Goal: Transaction & Acquisition: Purchase product/service

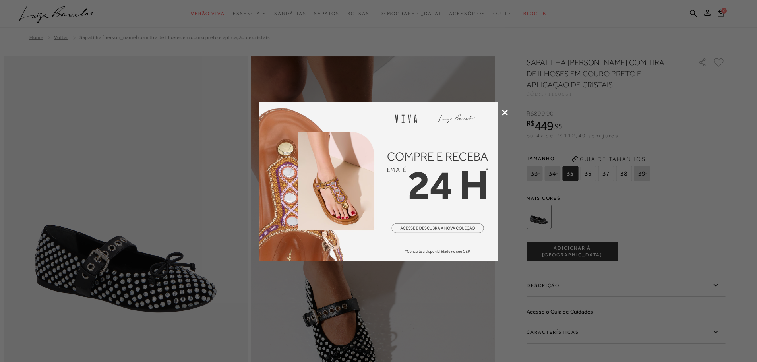
click at [502, 110] on icon at bounding box center [505, 113] width 6 height 6
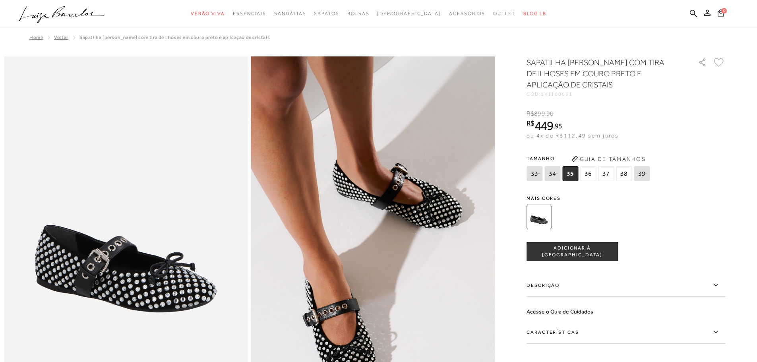
click at [593, 174] on span "36" at bounding box center [588, 173] width 16 height 15
click at [694, 15] on icon at bounding box center [693, 14] width 7 height 8
click at [692, 12] on icon at bounding box center [693, 14] width 7 height 8
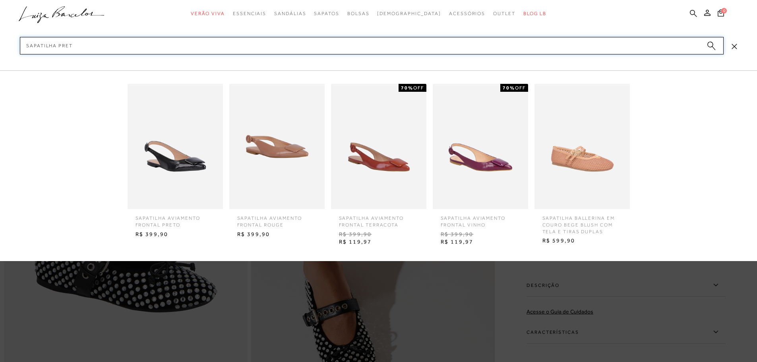
type input "sapatilha preta"
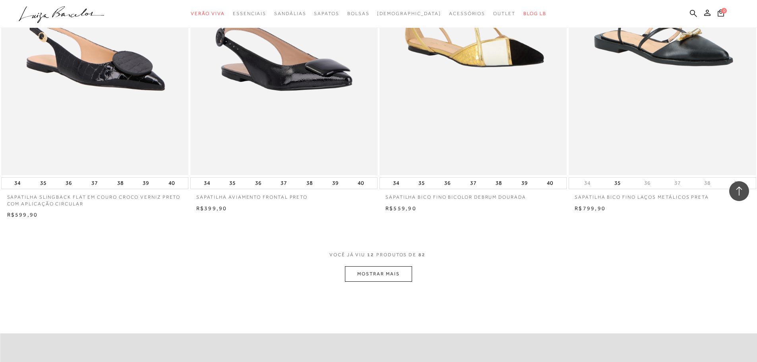
scroll to position [993, 0]
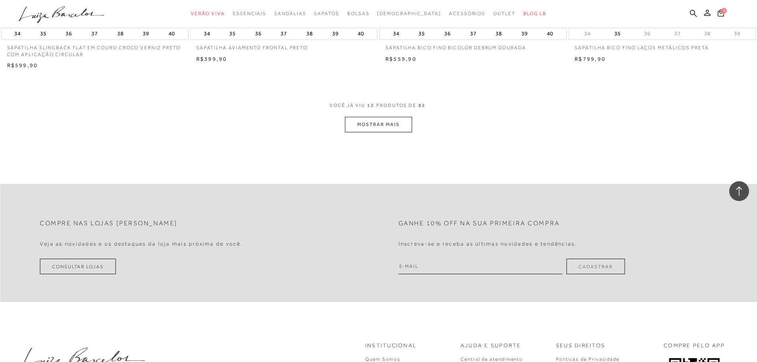
click at [402, 117] on div "VOCê JÁ VIU 12 PRODUTOS DE 82 MOSTRAR MAIS" at bounding box center [378, 117] width 757 height 30
click at [384, 128] on button "MOSTRAR MAIS" at bounding box center [378, 124] width 67 height 15
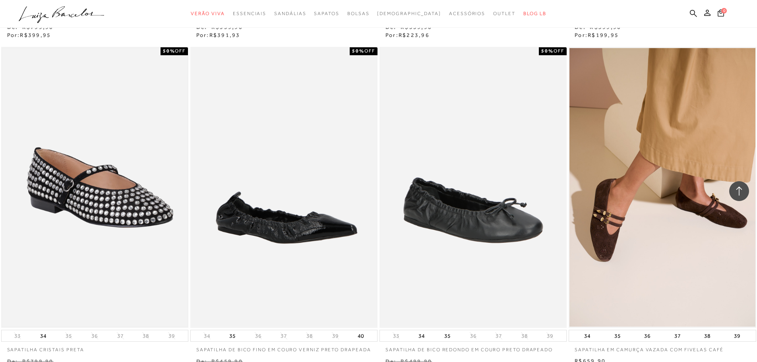
scroll to position [1430, 0]
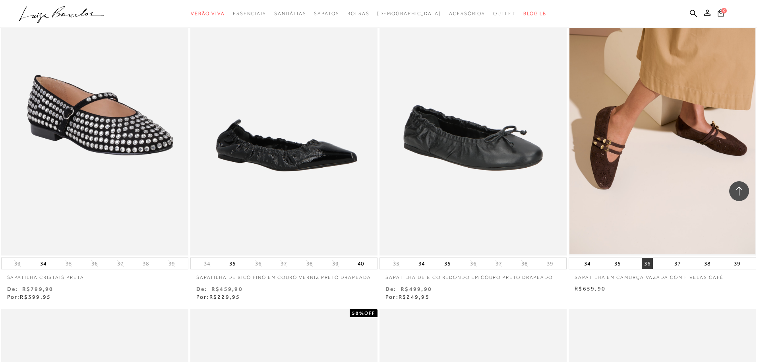
click at [642, 264] on button "36" at bounding box center [646, 263] width 11 height 11
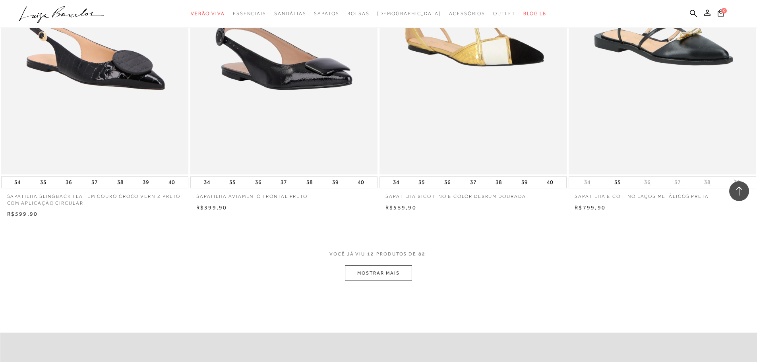
scroll to position [1111, 0]
